Goal: Find specific page/section: Find specific page/section

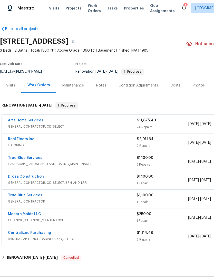
click at [85, 139] on div "Real Floors Inc." at bounding box center [72, 139] width 129 height 6
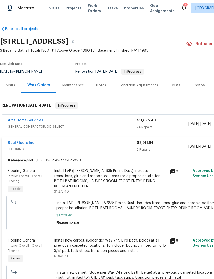
click at [25, 141] on link "Real Floors Inc." at bounding box center [21, 143] width 27 height 4
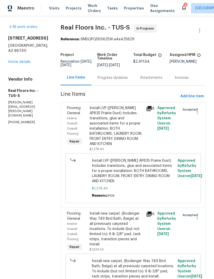
click at [115, 80] on div "Progress Updates" at bounding box center [112, 77] width 30 height 5
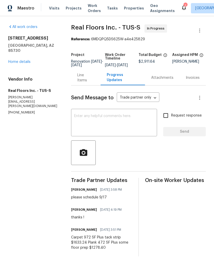
click at [125, 8] on span "Properties" at bounding box center [134, 8] width 20 height 5
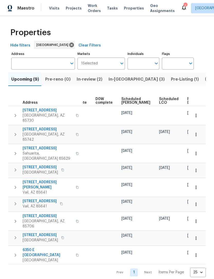
scroll to position [0, 128]
click at [194, 114] on icon "button" at bounding box center [195, 115] width 5 height 5
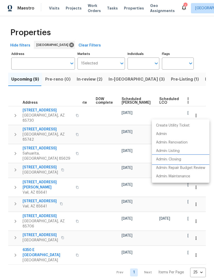
click at [165, 159] on p "Admin: Closing" at bounding box center [168, 159] width 25 height 5
